Goal: Information Seeking & Learning: Get advice/opinions

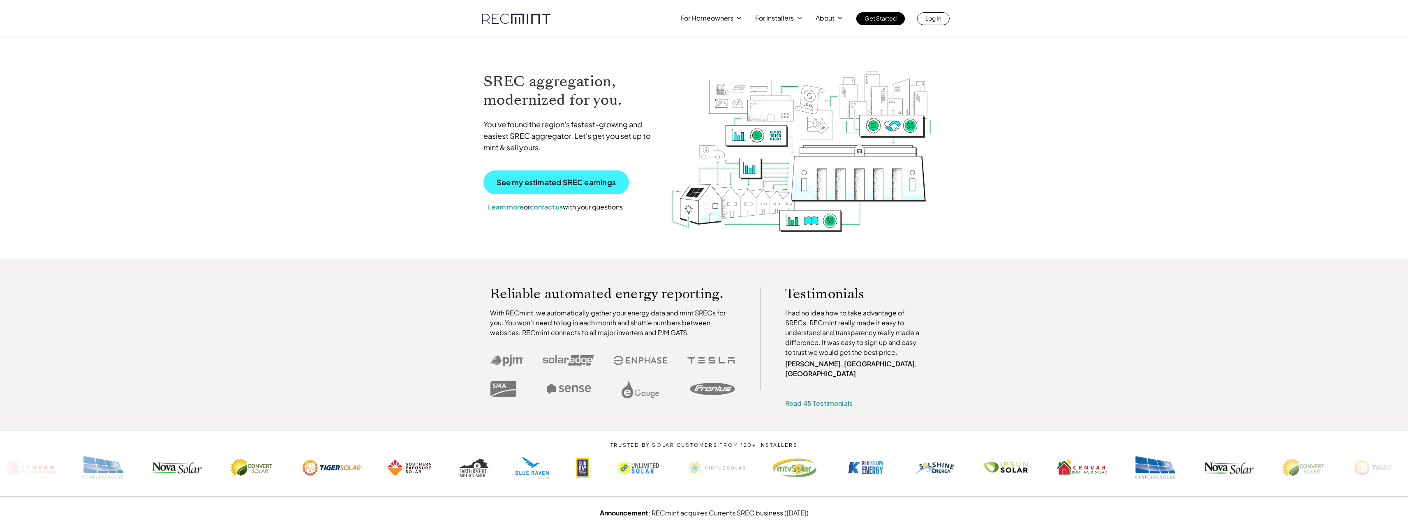
click at [554, 181] on p "See my estimated SREC earnings" at bounding box center [555, 182] width 119 height 7
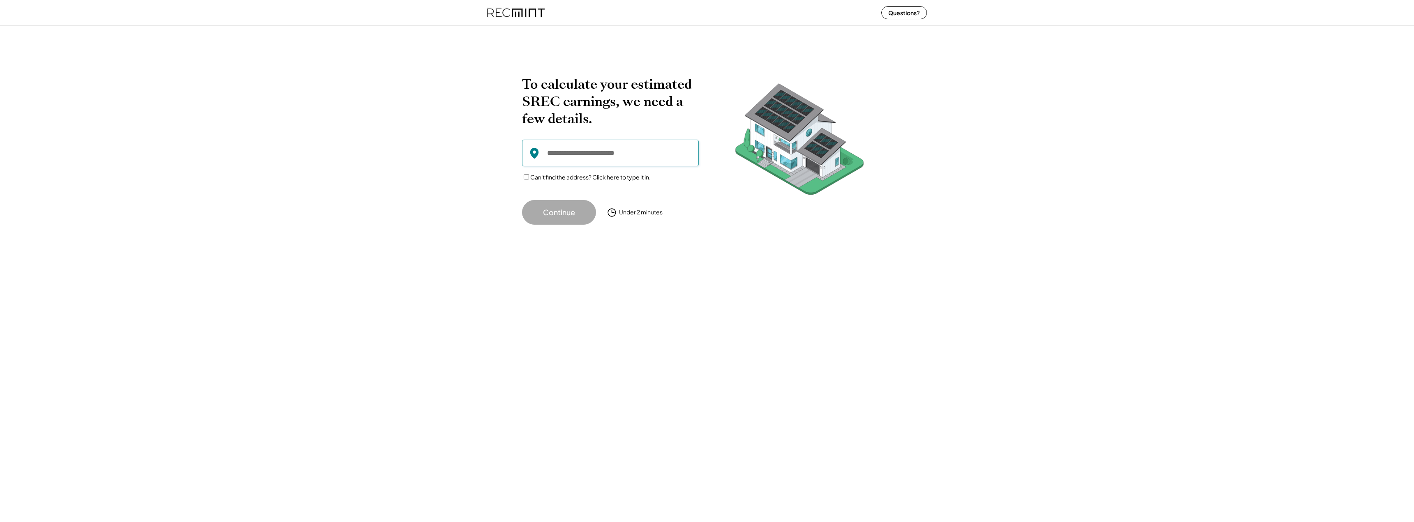
click at [570, 154] on input "input" at bounding box center [610, 153] width 177 height 27
